Goal: Task Accomplishment & Management: Use online tool/utility

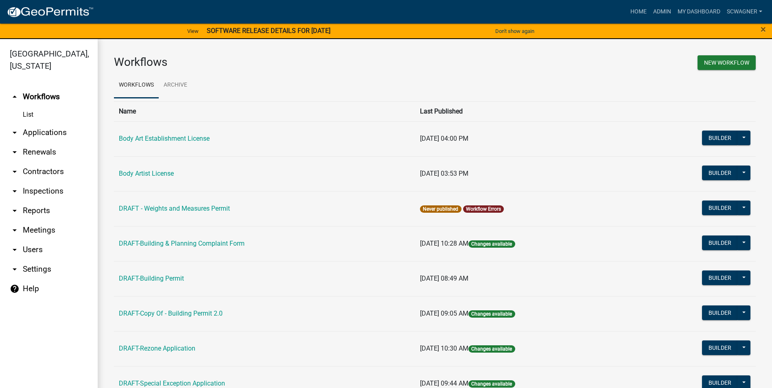
click at [58, 130] on link "arrow_drop_down Applications" at bounding box center [49, 133] width 98 height 20
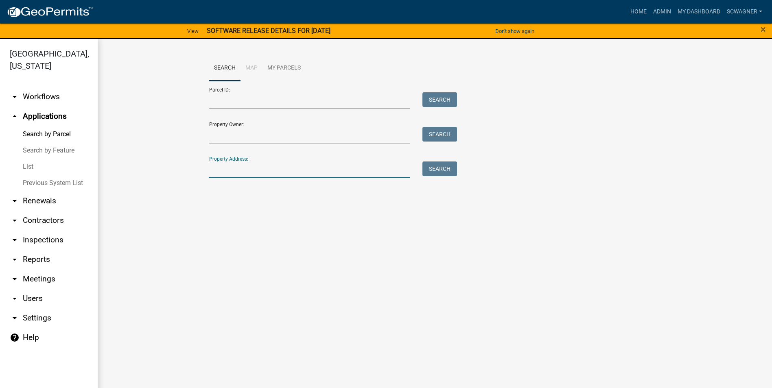
drag, startPoint x: 213, startPoint y: 173, endPoint x: 209, endPoint y: 172, distance: 4.1
click at [212, 173] on input "Property Address:" at bounding box center [309, 170] width 201 height 17
click at [451, 162] on div "Property Address: 3856 Search" at bounding box center [331, 164] width 244 height 28
click at [448, 171] on button "Search" at bounding box center [440, 169] width 35 height 15
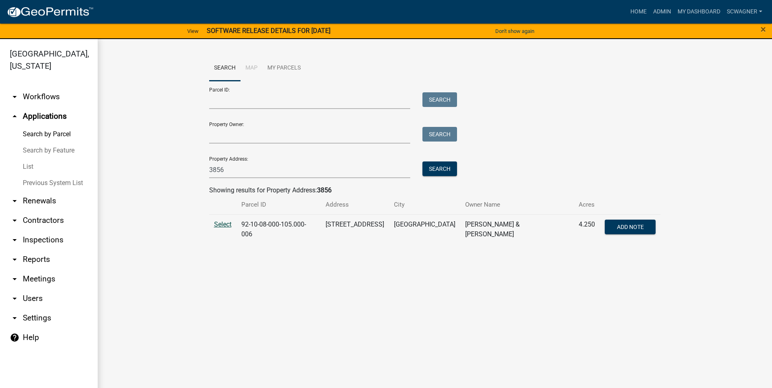
click at [229, 222] on span "Select" at bounding box center [223, 225] width 18 height 8
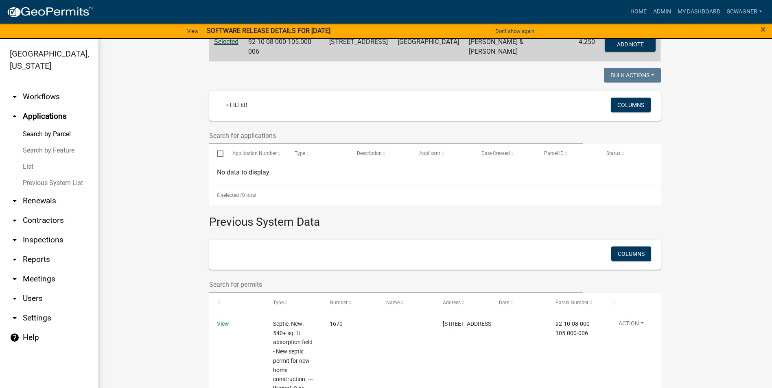
scroll to position [77, 0]
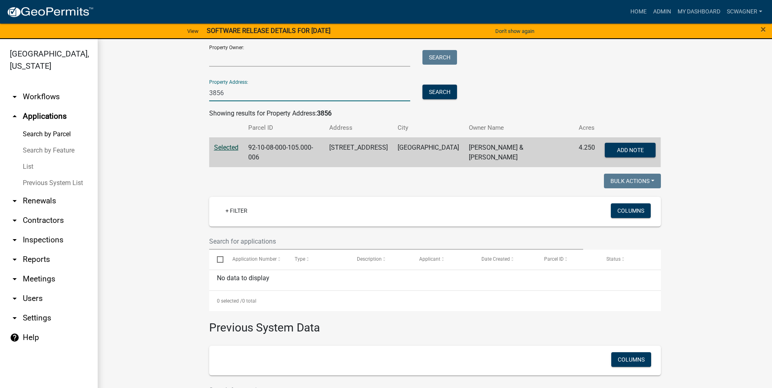
click at [236, 95] on input "3856" at bounding box center [309, 93] width 201 height 17
type input "3305"
click at [433, 94] on button "Search" at bounding box center [440, 92] width 35 height 15
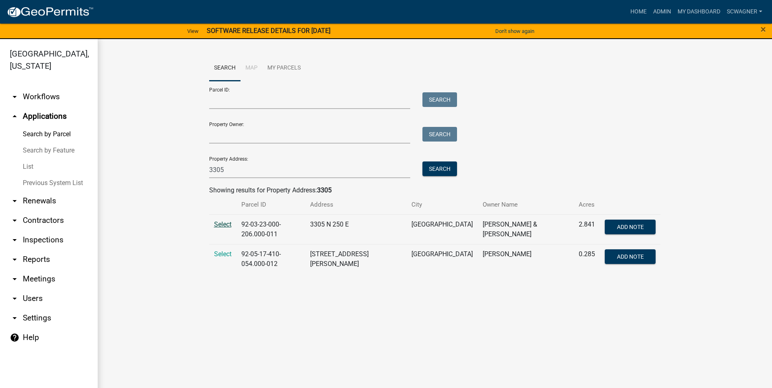
click at [230, 223] on span "Select" at bounding box center [223, 225] width 18 height 8
